Goal: Check status: Check status

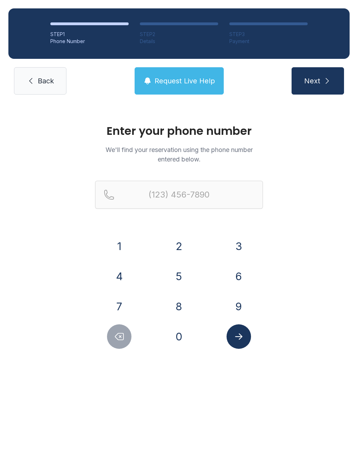
click at [179, 301] on button "8" at bounding box center [179, 306] width 24 height 24
click at [178, 241] on button "2" at bounding box center [179, 246] width 24 height 24
click at [183, 316] on button "8" at bounding box center [179, 306] width 24 height 24
click at [184, 266] on button "5" at bounding box center [179, 276] width 24 height 24
click at [182, 270] on button "5" at bounding box center [179, 276] width 24 height 24
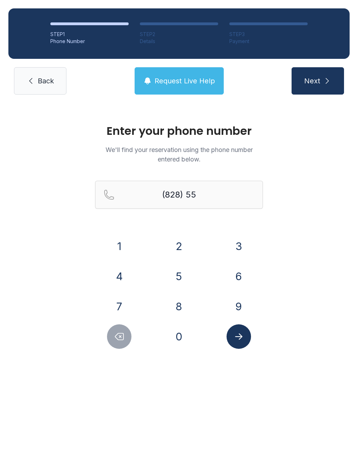
click at [179, 333] on button "0" at bounding box center [179, 336] width 24 height 24
click at [182, 238] on button "2" at bounding box center [179, 246] width 24 height 24
click at [182, 316] on button "8" at bounding box center [179, 306] width 24 height 24
click at [237, 250] on button "3" at bounding box center [239, 246] width 24 height 24
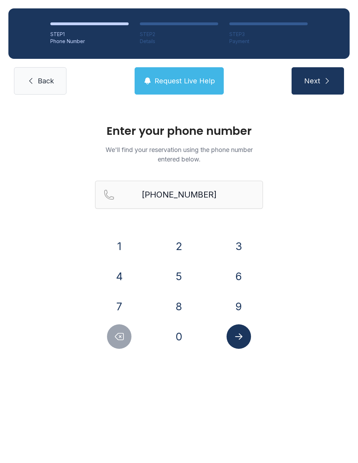
click at [314, 85] on span "Next" at bounding box center [312, 81] width 16 height 10
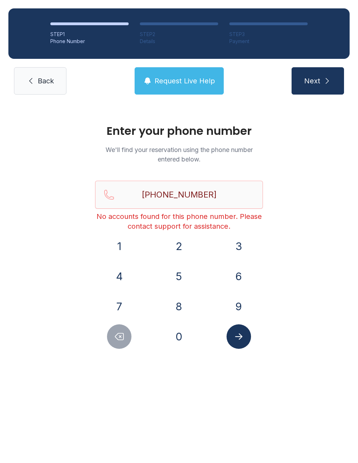
click at [317, 87] on button "Next" at bounding box center [318, 80] width 52 height 27
click at [117, 337] on icon "Delete number" at bounding box center [119, 336] width 10 height 10
type input "(828) 550-283"
click at [39, 86] on link "Back" at bounding box center [40, 80] width 52 height 27
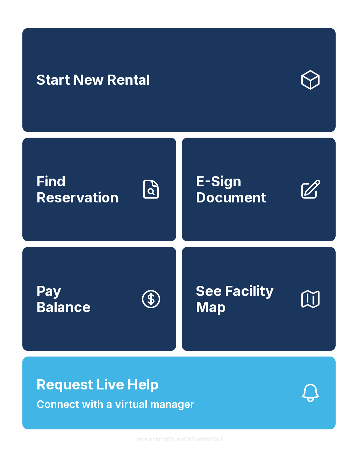
click at [107, 205] on span "Find Reservation" at bounding box center [85, 189] width 98 height 32
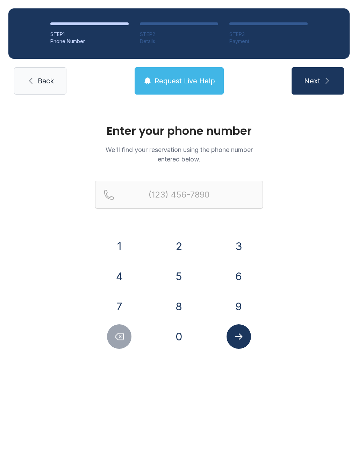
click at [177, 304] on button "8" at bounding box center [179, 306] width 24 height 24
click at [178, 242] on button "2" at bounding box center [179, 246] width 24 height 24
click at [181, 309] on button "8" at bounding box center [179, 306] width 24 height 24
click at [179, 276] on button "5" at bounding box center [179, 276] width 24 height 24
click at [177, 274] on button "5" at bounding box center [179, 276] width 24 height 24
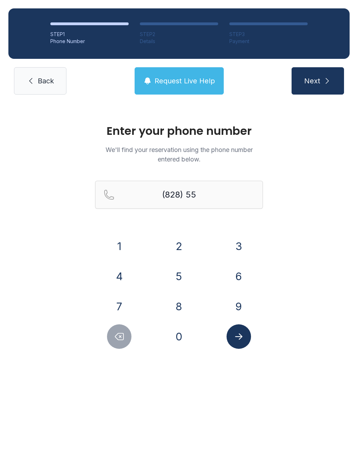
click at [178, 335] on button "0" at bounding box center [179, 336] width 24 height 24
click at [174, 246] on button "2" at bounding box center [179, 246] width 24 height 24
click at [178, 313] on button "8" at bounding box center [179, 306] width 24 height 24
click at [233, 250] on button "3" at bounding box center [239, 246] width 24 height 24
click at [232, 250] on button "3" at bounding box center [239, 246] width 24 height 24
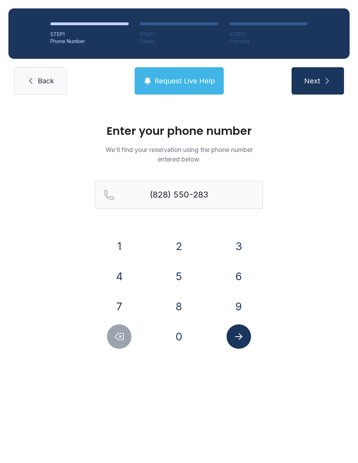
type input "[PHONE_NUMBER]"
click at [243, 341] on icon "Submit lookup form" at bounding box center [239, 336] width 10 height 10
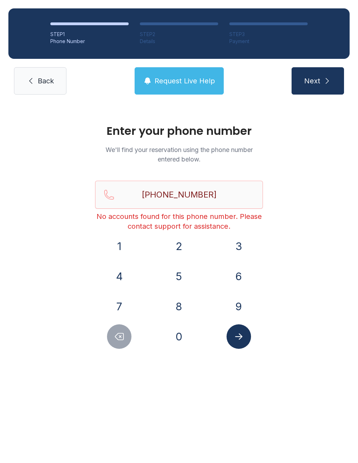
click at [42, 82] on span "Back" at bounding box center [46, 81] width 16 height 10
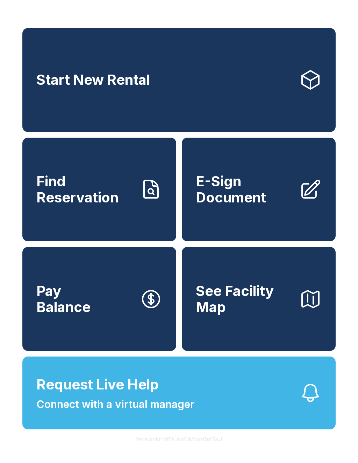
click at [118, 215] on link "Find Reservation" at bounding box center [99, 190] width 154 height 104
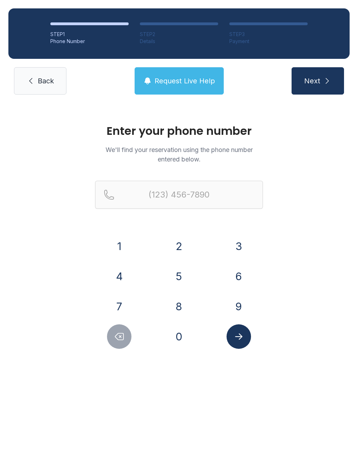
click at [187, 84] on span "Request Live Help" at bounding box center [185, 81] width 61 height 10
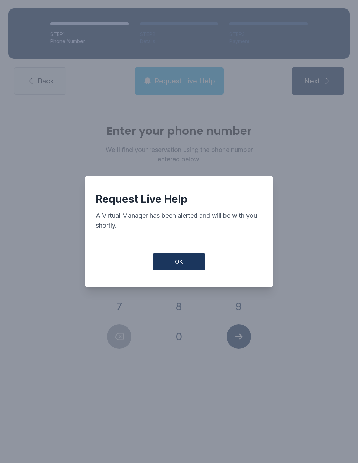
click at [313, 168] on div "Request Live Help A Virtual Manager has been alerted and will be with you short…" at bounding box center [179, 231] width 358 height 463
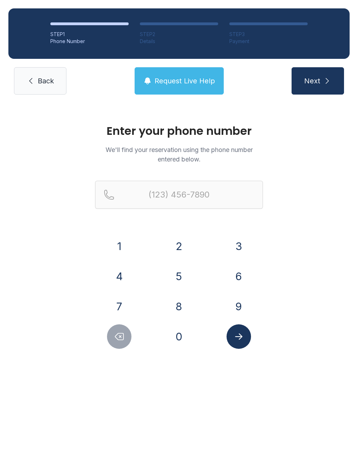
click at [31, 71] on link "Back" at bounding box center [40, 80] width 52 height 27
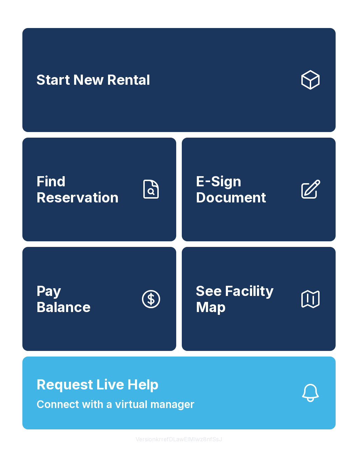
click at [106, 198] on span "Find Reservation" at bounding box center [85, 189] width 98 height 32
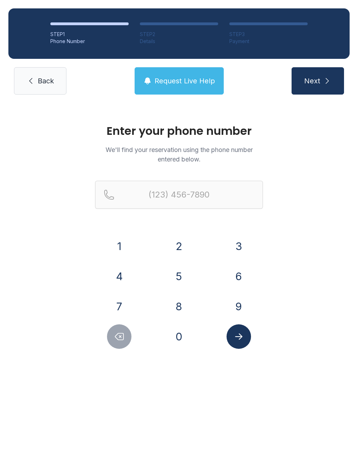
click at [177, 305] on button "8" at bounding box center [179, 306] width 24 height 24
click at [179, 243] on button "2" at bounding box center [179, 246] width 24 height 24
click at [181, 315] on button "8" at bounding box center [179, 306] width 24 height 24
click at [184, 275] on button "5" at bounding box center [179, 276] width 24 height 24
click at [182, 277] on button "5" at bounding box center [179, 276] width 24 height 24
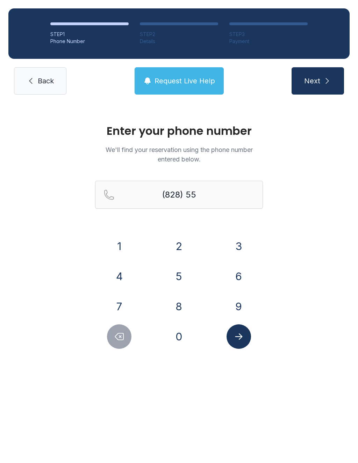
click at [182, 345] on button "0" at bounding box center [179, 336] width 24 height 24
click at [184, 242] on button "2" at bounding box center [179, 246] width 24 height 24
click at [184, 304] on button "8" at bounding box center [179, 306] width 24 height 24
click at [236, 253] on button "3" at bounding box center [239, 246] width 24 height 24
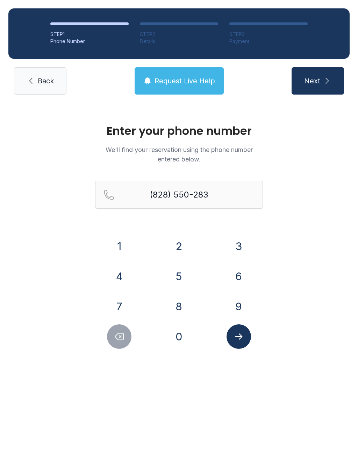
type input "[PHONE_NUMBER]"
click at [240, 342] on button "Submit lookup form" at bounding box center [239, 336] width 24 height 24
